Goal: Navigation & Orientation: Find specific page/section

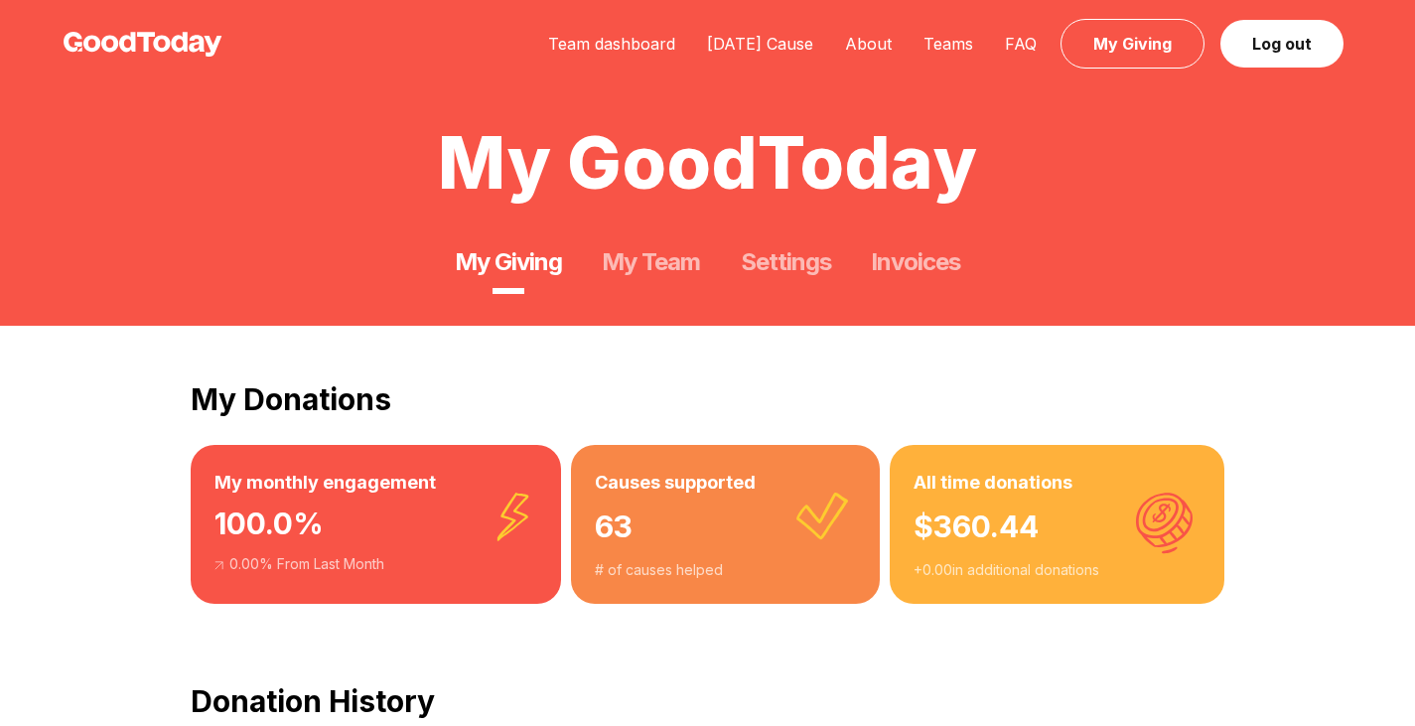
click at [807, 32] on div "Team dashboard [DATE] Cause About Teams FAQ My Giving Log out" at bounding box center [941, 44] width 819 height 25
click at [803, 35] on link "[DATE] Cause" at bounding box center [760, 44] width 138 height 20
